Goal: Ask a question

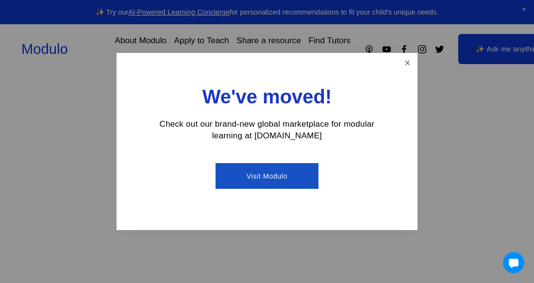
scroll to position [47, 0]
click at [280, 184] on link "Visit Modulo" at bounding box center [266, 176] width 102 height 26
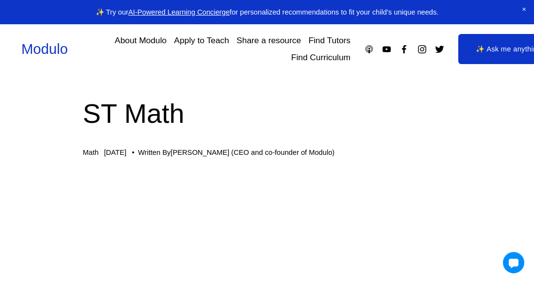
scroll to position [1, 0]
click at [470, 39] on link "✨ Ask me anything" at bounding box center [508, 49] width 101 height 30
